Goal: Task Accomplishment & Management: Manage account settings

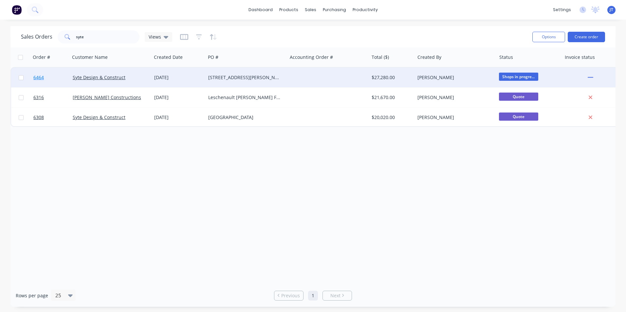
click at [39, 77] on span "6464" at bounding box center [38, 77] width 10 height 7
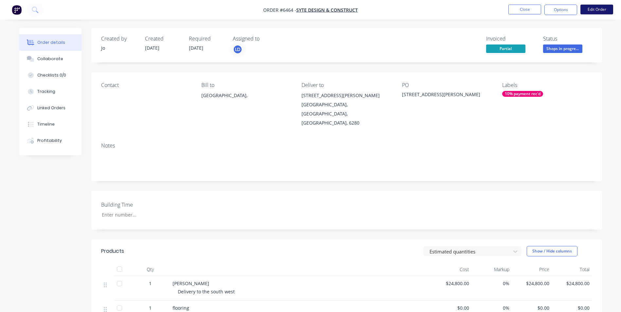
click at [586, 9] on button "Edit Order" at bounding box center [597, 10] width 33 height 10
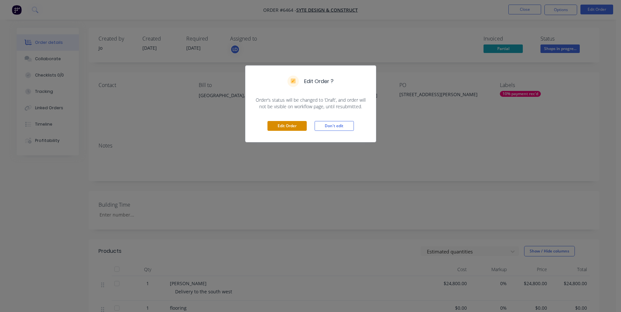
click at [297, 126] on button "Edit Order" at bounding box center [287, 126] width 39 height 10
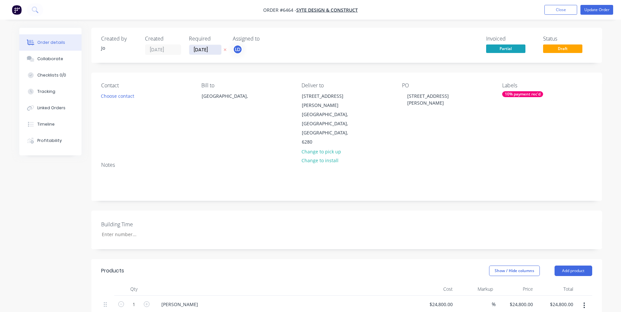
click at [206, 47] on input "[DATE]" at bounding box center [205, 50] width 32 height 10
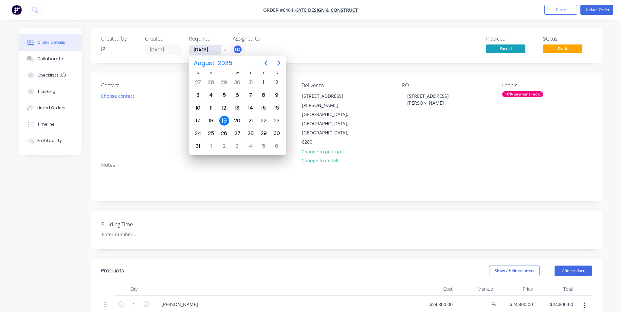
click at [204, 47] on input "[DATE]" at bounding box center [205, 50] width 32 height 10
click at [278, 62] on icon "Next page" at bounding box center [279, 63] width 8 height 8
click at [212, 142] on div "3" at bounding box center [211, 146] width 10 height 10
type input "[DATE]"
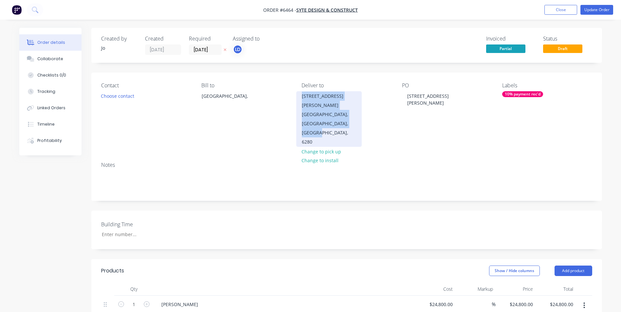
drag, startPoint x: 354, startPoint y: 114, endPoint x: 300, endPoint y: 99, distance: 56.7
click at [300, 99] on div "[STREET_ADDRESS][PERSON_NAME]" at bounding box center [328, 119] width 65 height 56
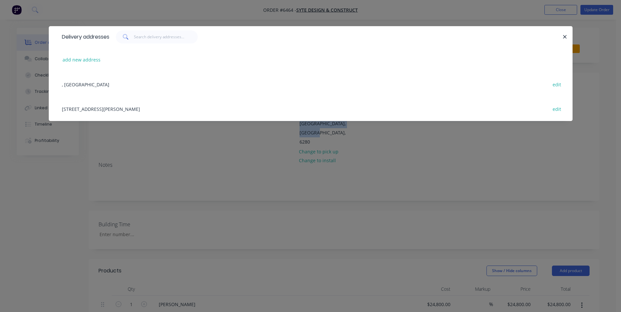
copy div "[STREET_ADDRESS][PERSON_NAME]"
click at [22, 176] on div "Delivery addresses add new address , [GEOGRAPHIC_DATA] edit [STREET_ADDRESS][PE…" at bounding box center [310, 156] width 621 height 312
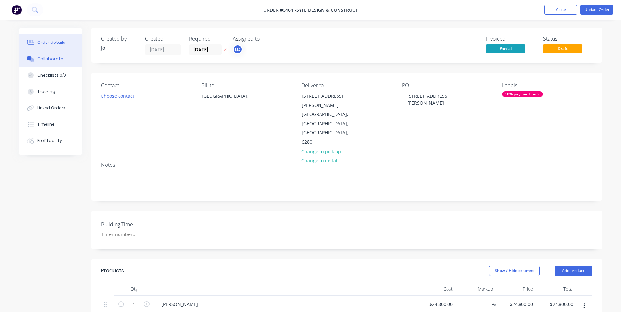
click at [50, 58] on div "Collaborate" at bounding box center [50, 59] width 26 height 6
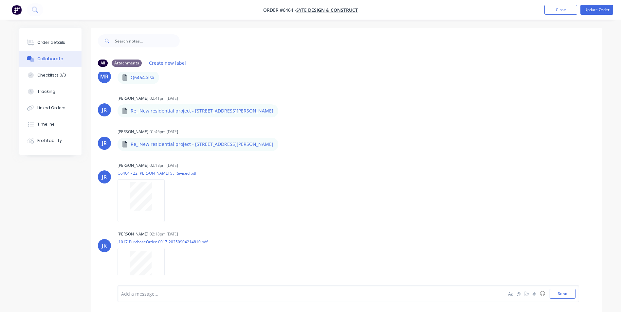
scroll to position [614, 0]
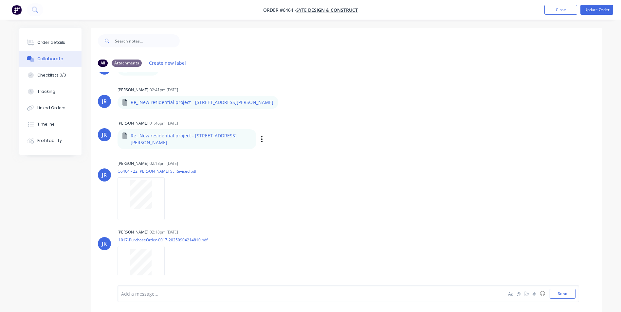
click at [519, 141] on div "JR [PERSON_NAME] 01:46pm [DATE] Re_ New residential project - [STREET_ADDRESS][…" at bounding box center [346, 134] width 511 height 30
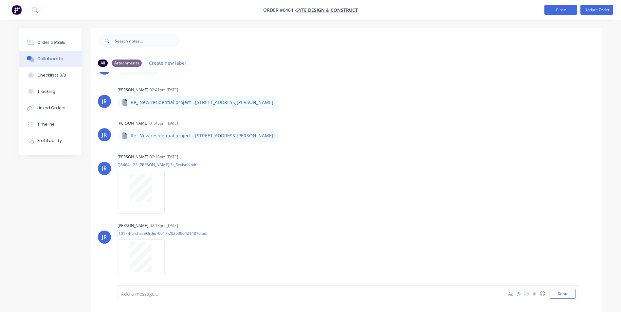
drag, startPoint x: 563, startPoint y: 9, endPoint x: 560, endPoint y: 10, distance: 3.3
click at [563, 9] on button "Close" at bounding box center [561, 10] width 33 height 10
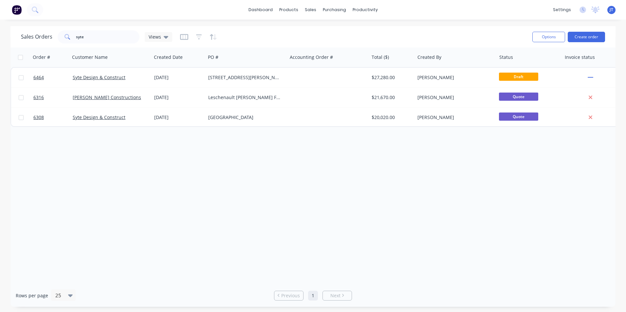
click at [248, 202] on div "Order # Customer Name Created Date PO # Accounting Order # Total ($) Created By…" at bounding box center [312, 165] width 605 height 237
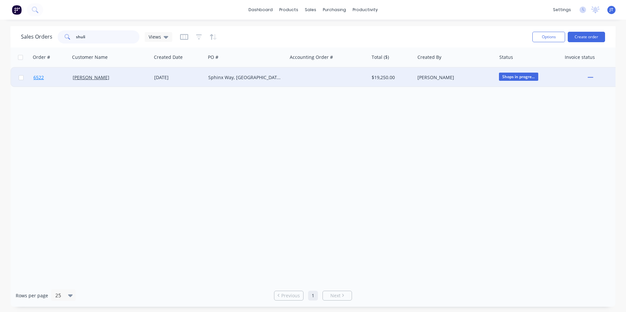
type input "shuli"
click at [37, 78] on span "6522" at bounding box center [38, 77] width 10 height 7
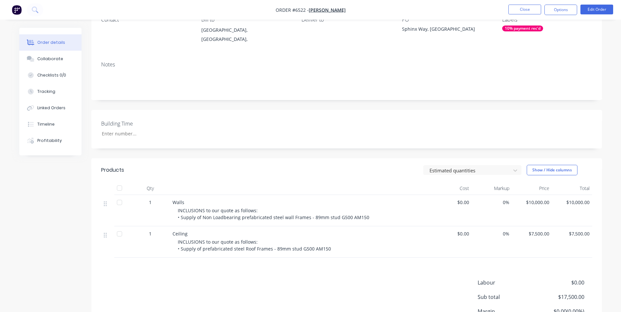
scroll to position [33, 0]
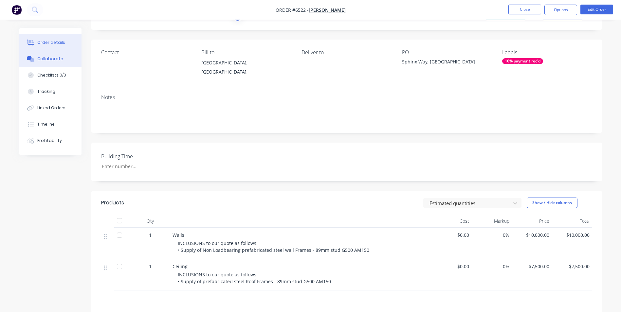
click at [46, 59] on div "Collaborate" at bounding box center [50, 59] width 26 height 6
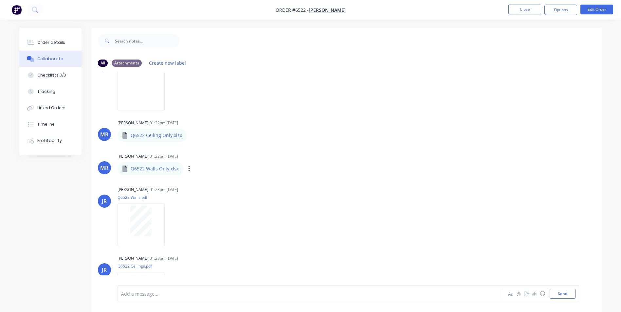
scroll to position [171, 0]
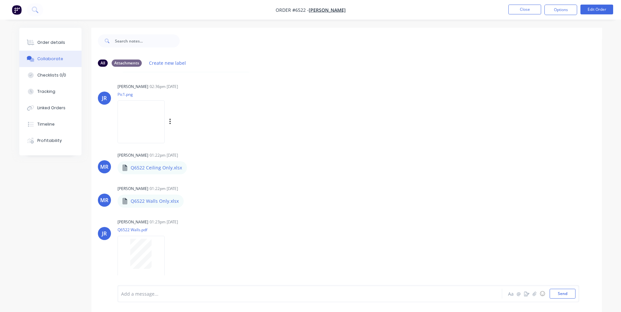
click at [157, 117] on img at bounding box center [141, 122] width 47 height 43
click at [411, 153] on div "[PERSON_NAME] 01:22pm [DATE] Q6522 Ceiling Only.xlsx Q6522 Ceiling Only.xlsx La…" at bounding box center [346, 163] width 511 height 24
click at [368, 175] on div "[PERSON_NAME] 01:22pm [DATE] Q6522 Ceiling Only.xlsx Q6522 Ceiling Only.xlsx La…" at bounding box center [346, 179] width 511 height 57
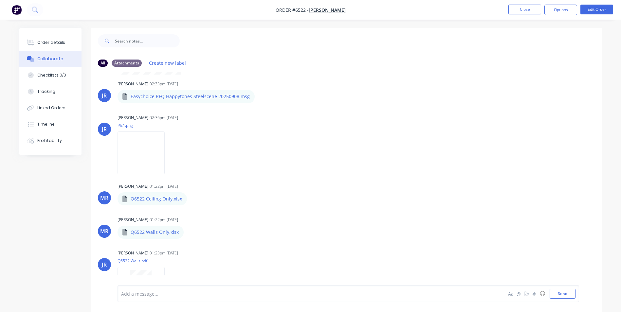
scroll to position [106, 0]
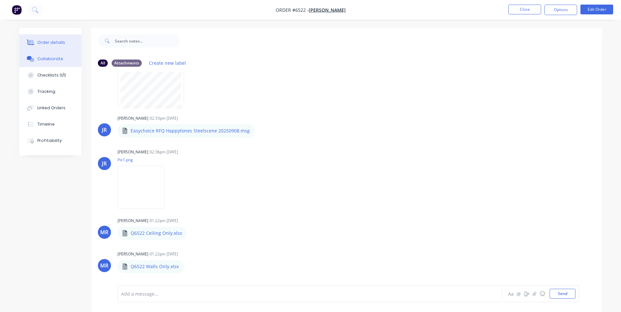
click at [48, 38] on button "Order details" at bounding box center [50, 42] width 62 height 16
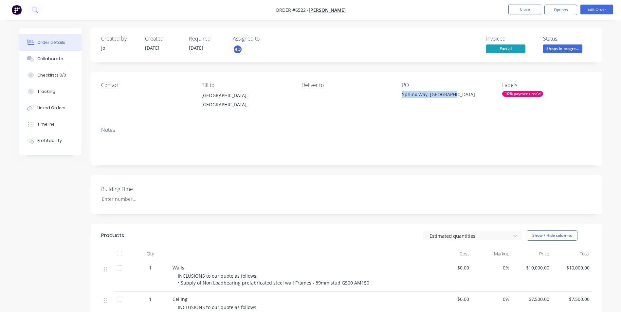
drag, startPoint x: 458, startPoint y: 94, endPoint x: 403, endPoint y: 95, distance: 54.7
click at [403, 95] on div "Sphinx Way, [GEOGRAPHIC_DATA]" at bounding box center [443, 95] width 82 height 9
copy div "Sphinx Way, [GEOGRAPHIC_DATA]"
